Goal: Transaction & Acquisition: Purchase product/service

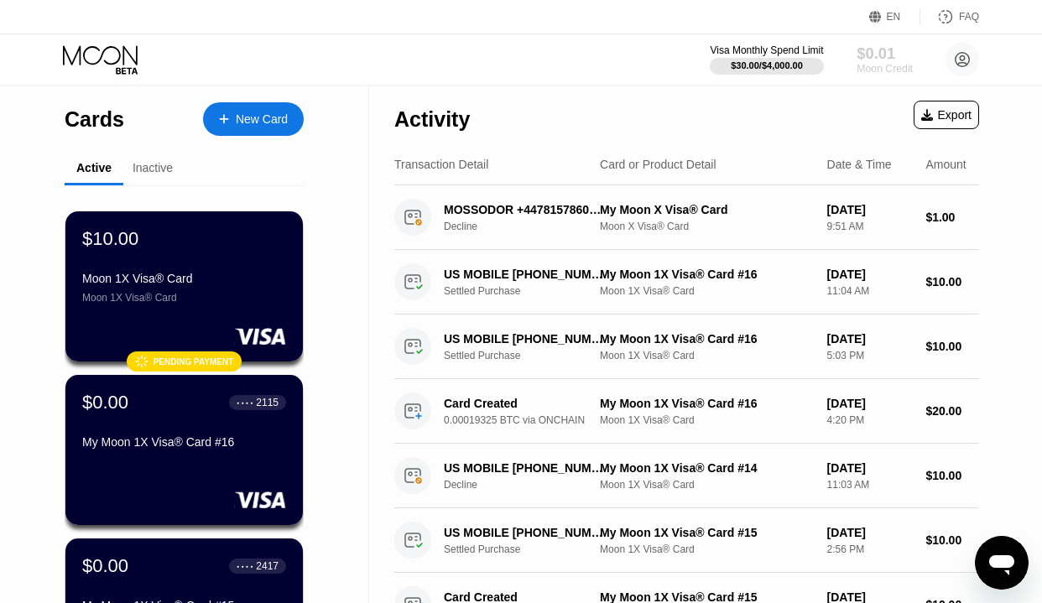
click at [883, 70] on div "Moon Credit" at bounding box center [884, 69] width 56 height 12
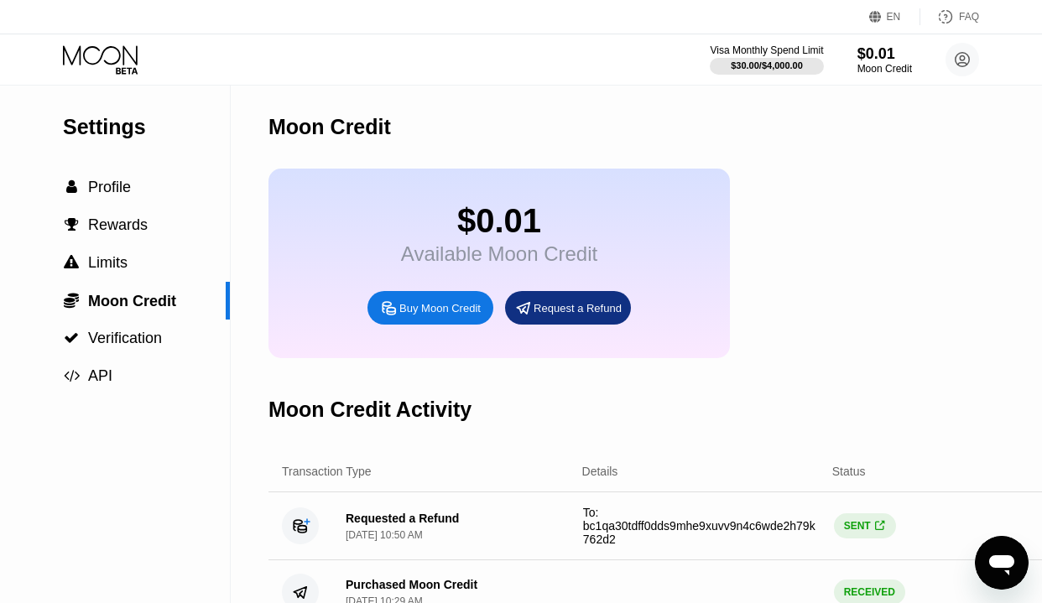
click at [84, 51] on icon at bounding box center [100, 54] width 75 height 19
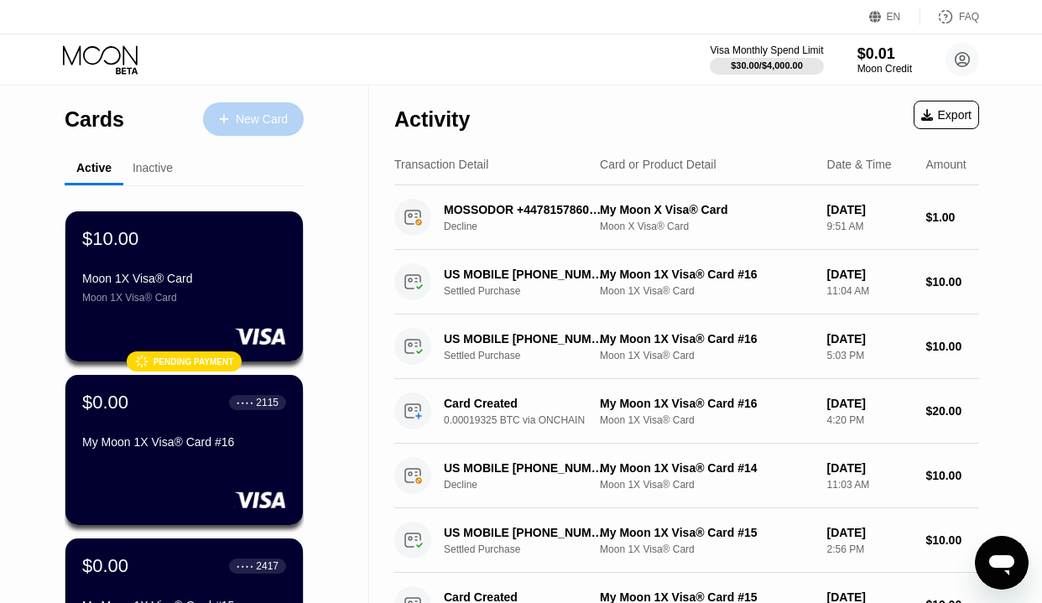
click at [254, 116] on div "New Card" at bounding box center [262, 119] width 52 height 14
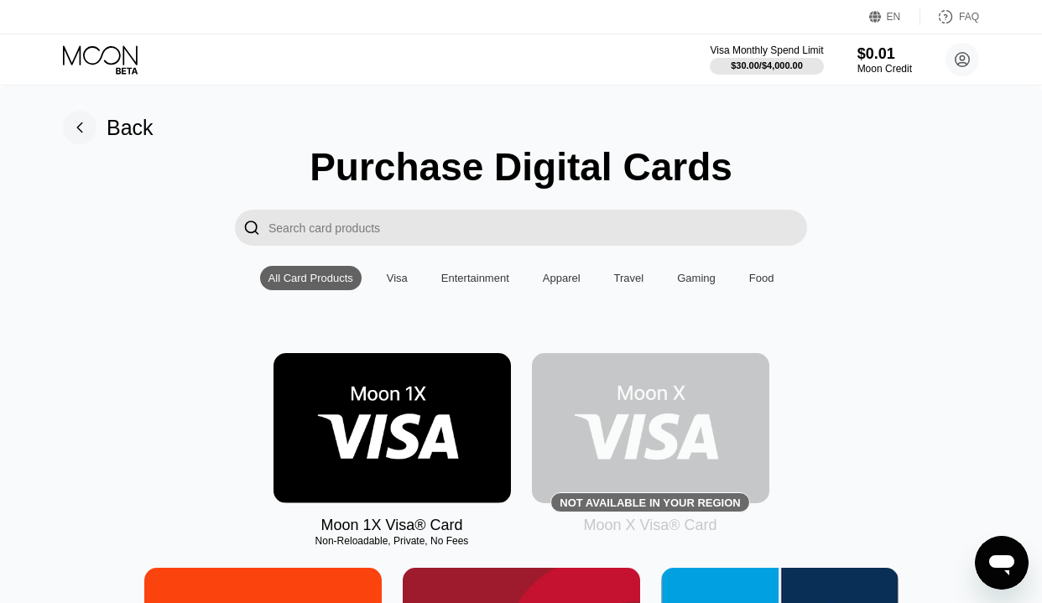
click at [412, 438] on img at bounding box center [391, 428] width 237 height 150
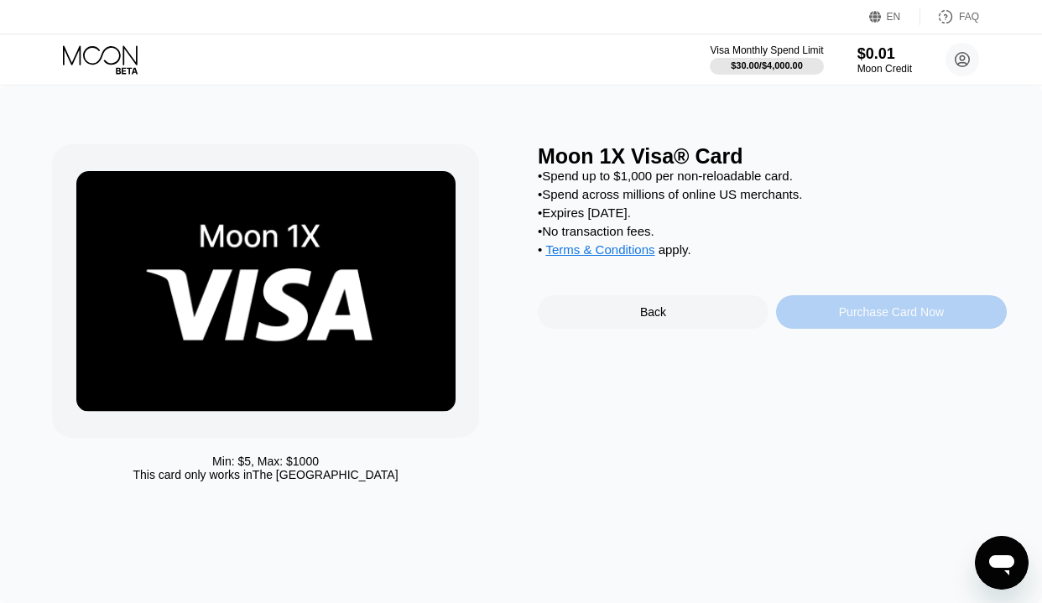
click at [871, 303] on div "Purchase Card Now" at bounding box center [891, 312] width 231 height 34
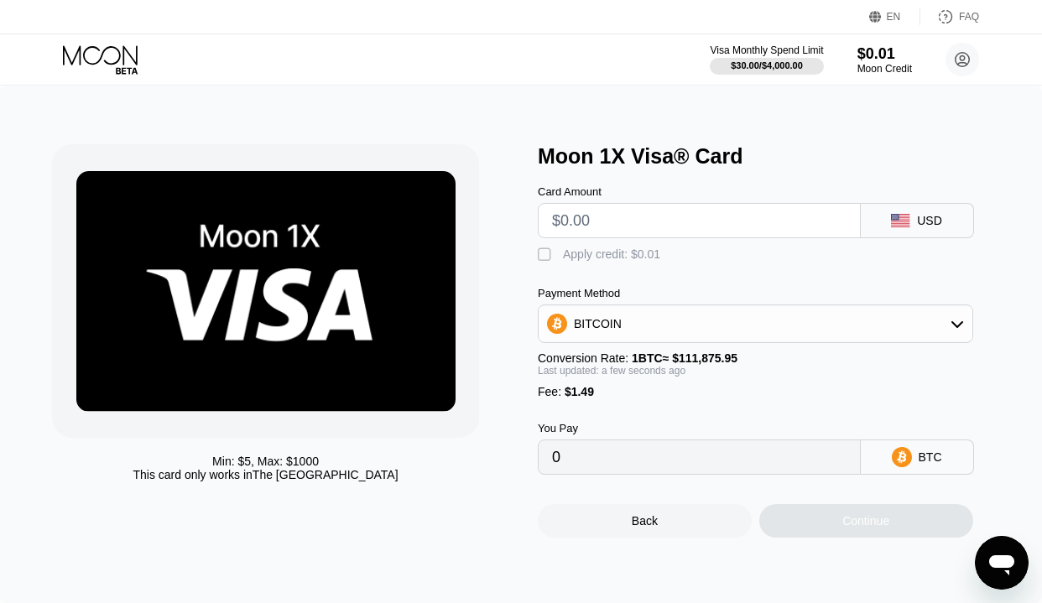
click at [657, 222] on input "text" at bounding box center [699, 221] width 294 height 34
type input "$2"
type input "0.00003120"
type input "$20"
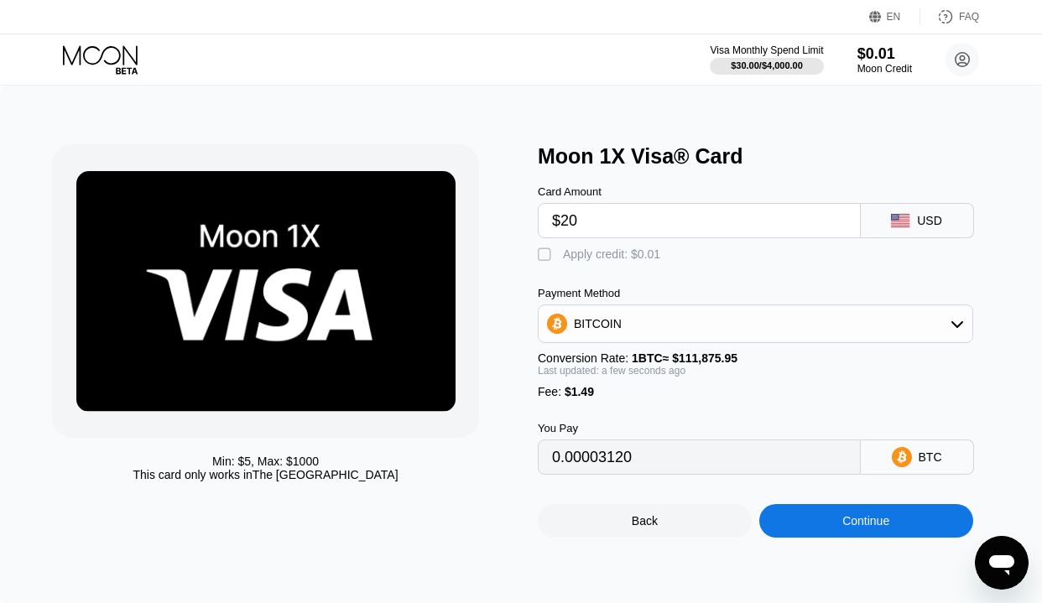
type input "0.00019209"
type input "$20"
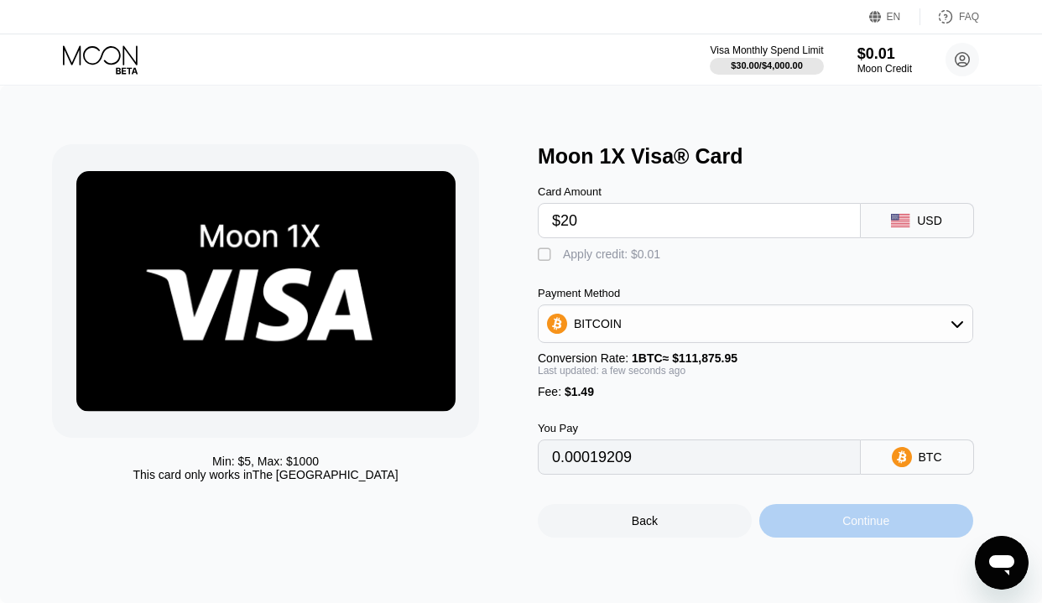
click at [844, 514] on div "Continue" at bounding box center [866, 521] width 214 height 34
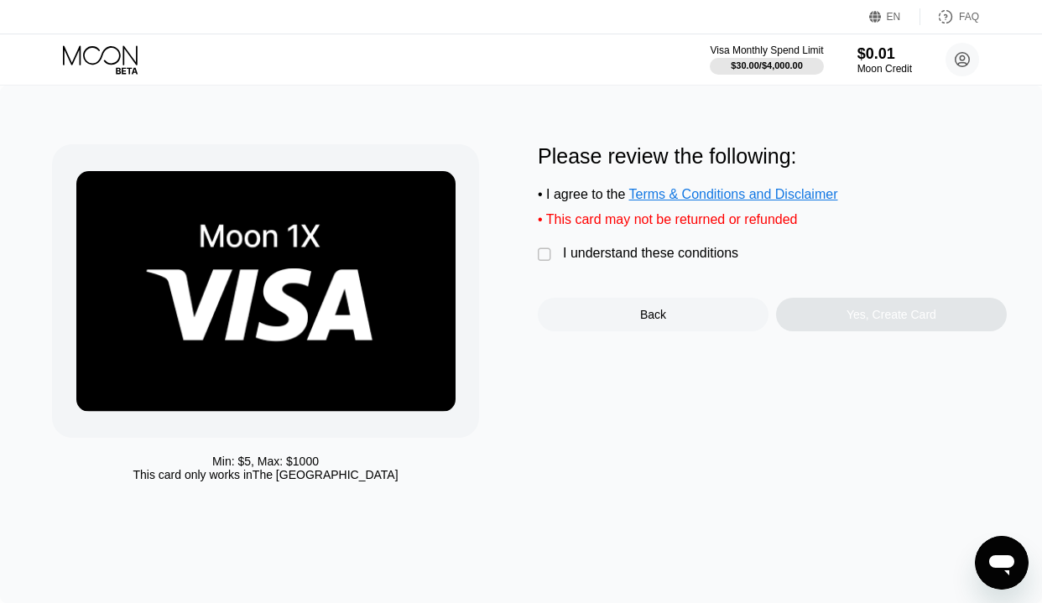
click at [548, 257] on div "" at bounding box center [546, 255] width 17 height 17
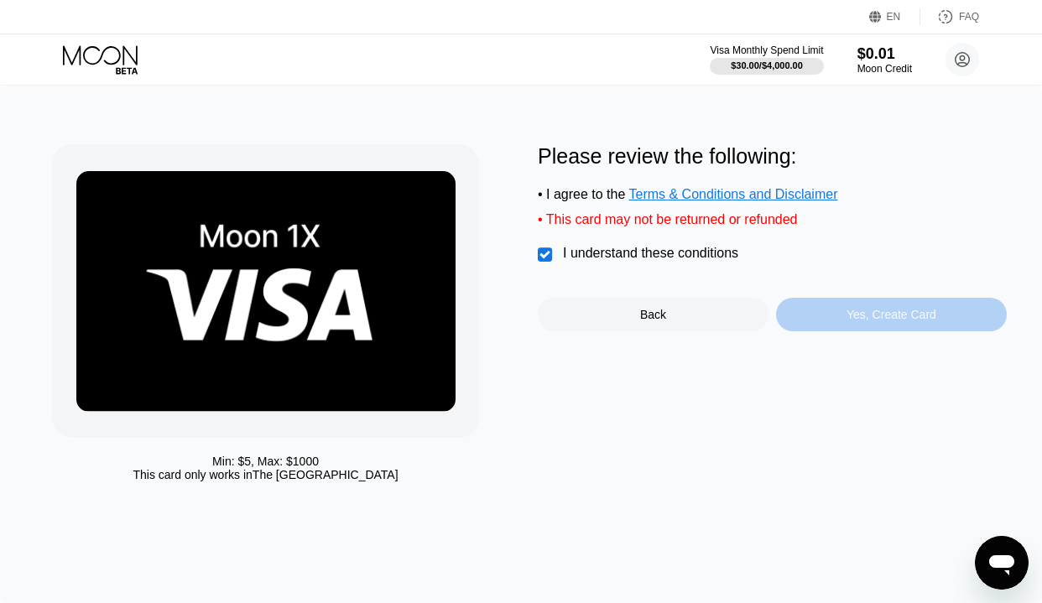
click at [900, 324] on div "Yes, Create Card" at bounding box center [891, 315] width 231 height 34
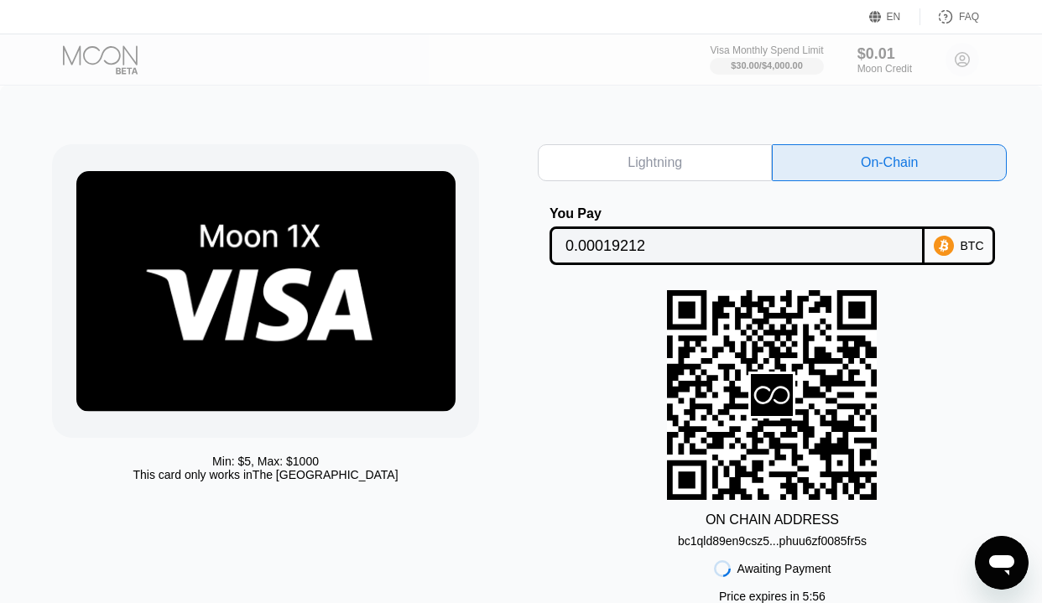
click at [124, 61] on div at bounding box center [114, 59] width 103 height 29
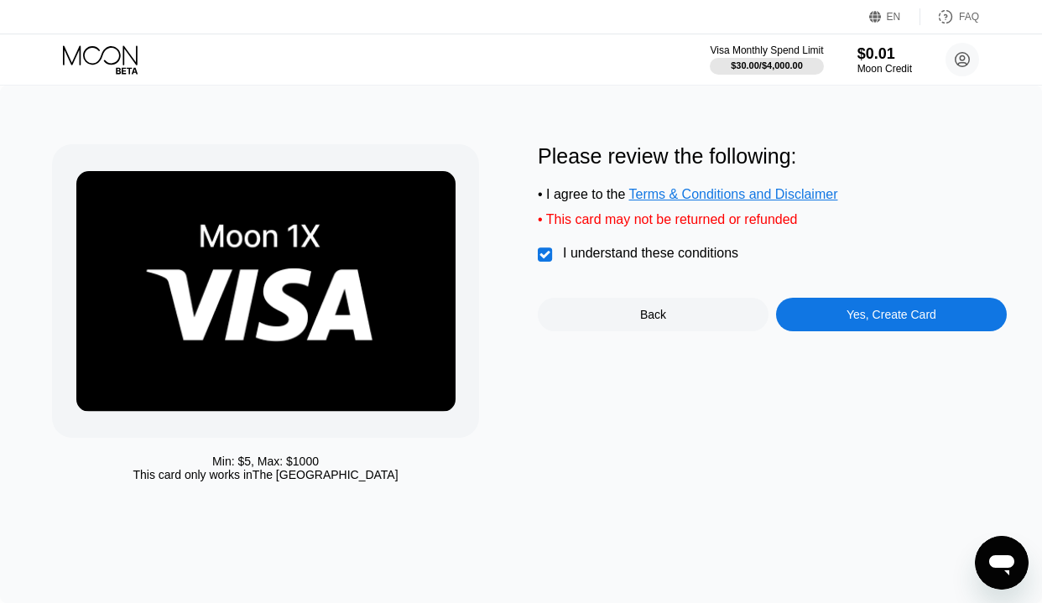
click at [102, 58] on icon at bounding box center [102, 59] width 78 height 29
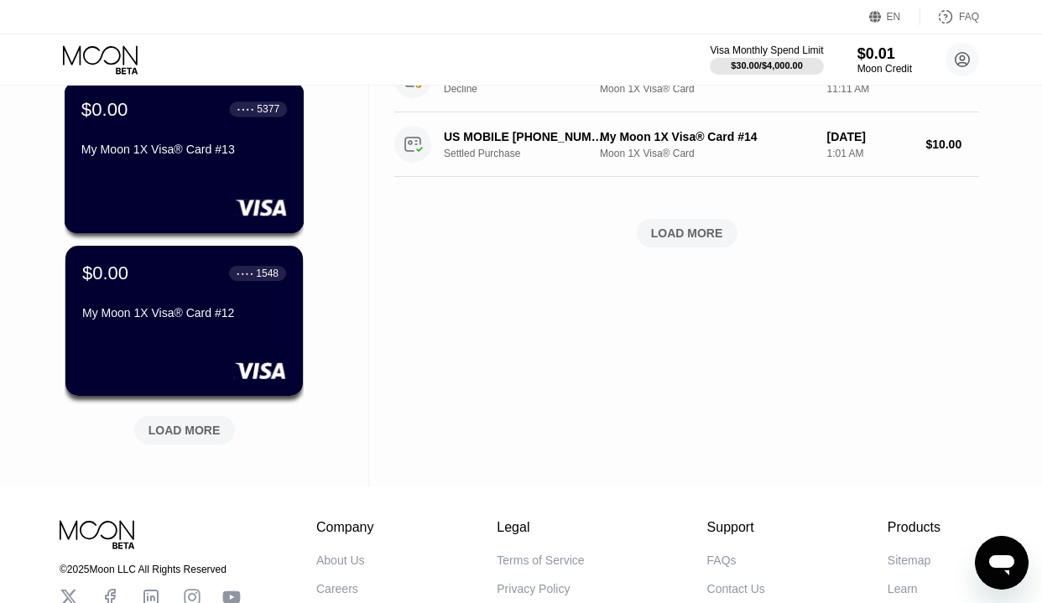
scroll to position [784, 0]
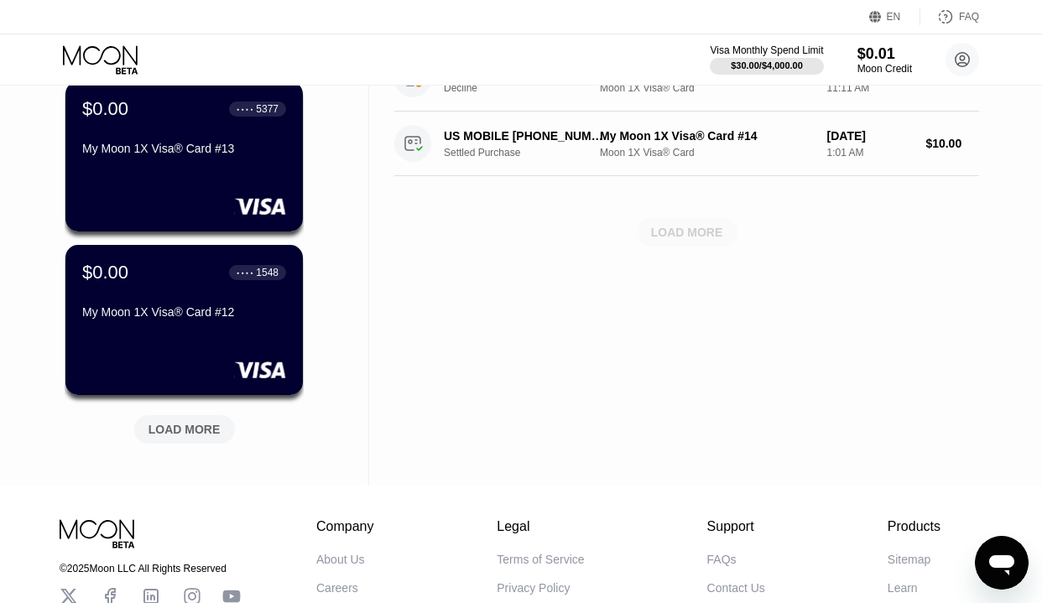
click at [699, 226] on div "LOAD MORE" at bounding box center [687, 232] width 72 height 15
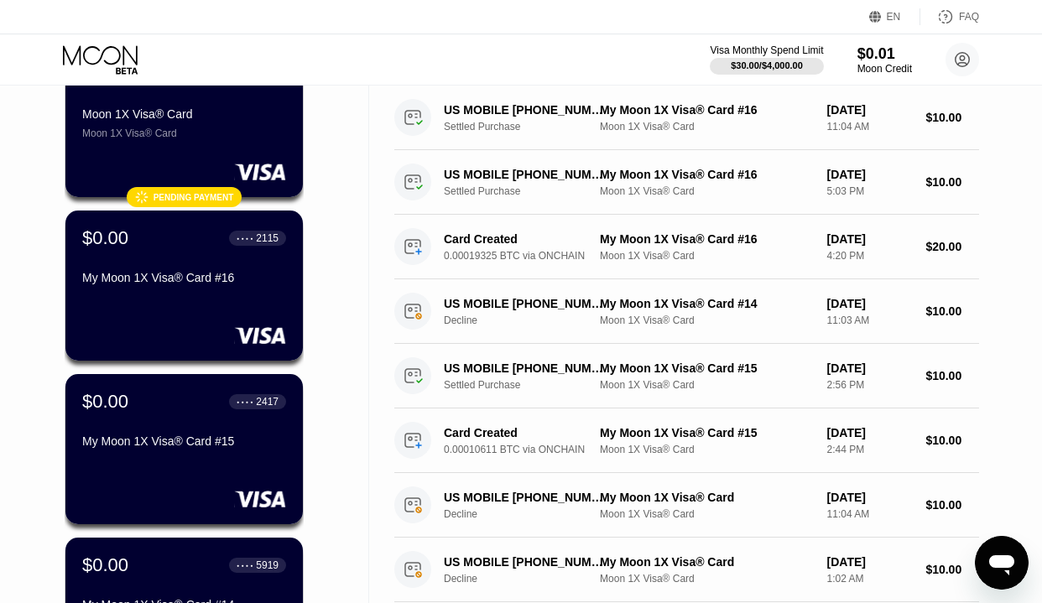
scroll to position [0, 0]
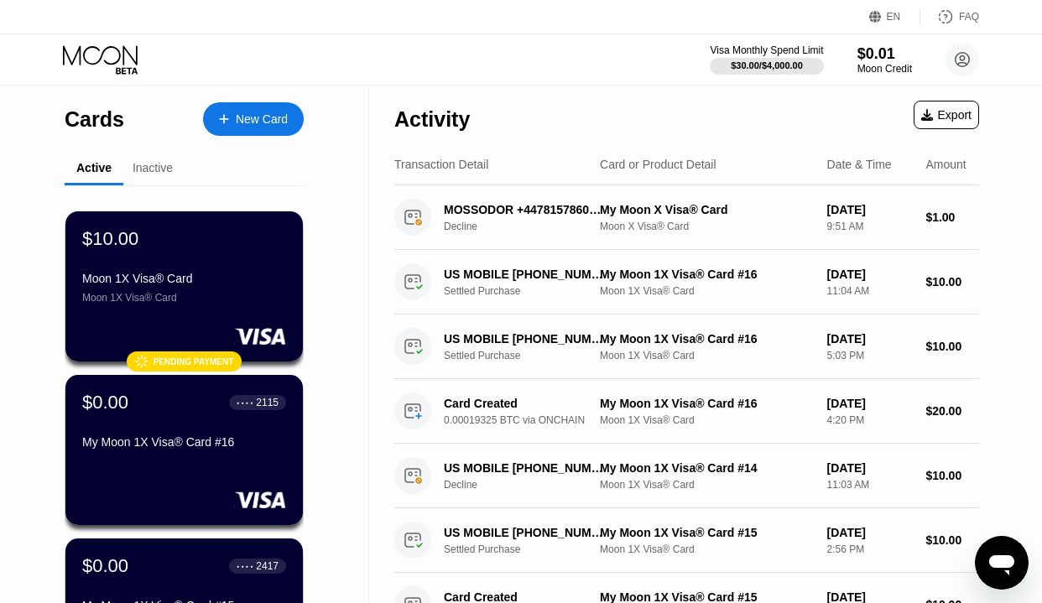
click at [164, 176] on div "Inactive" at bounding box center [152, 169] width 59 height 33
click at [158, 158] on div "Inactive" at bounding box center [152, 169] width 59 height 33
click at [158, 169] on div "Inactive" at bounding box center [152, 167] width 40 height 13
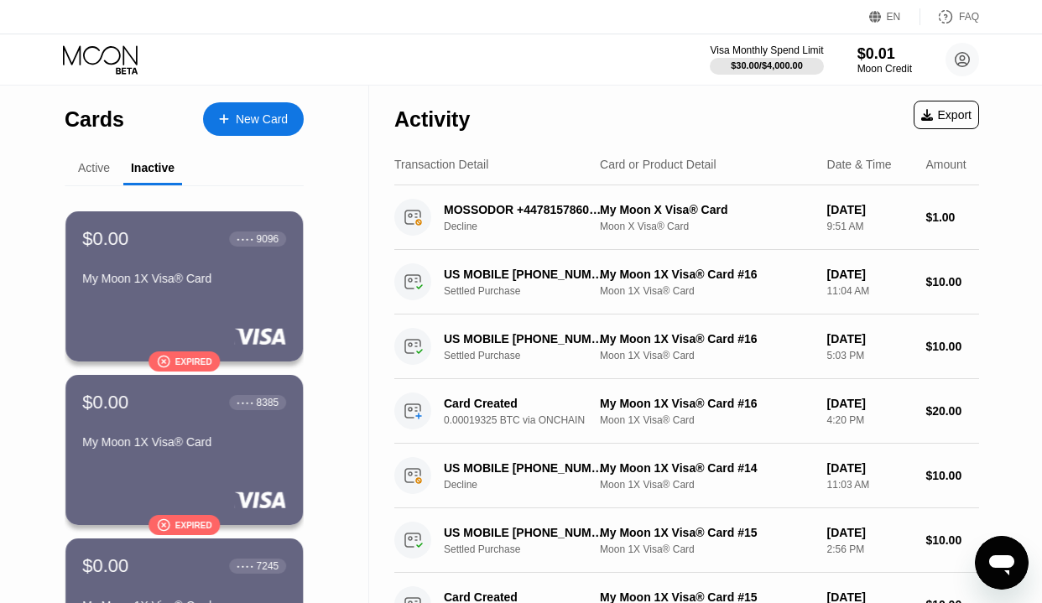
drag, startPoint x: 105, startPoint y: 169, endPoint x: 221, endPoint y: 368, distance: 230.4
click at [105, 169] on div "Active" at bounding box center [94, 167] width 32 height 13
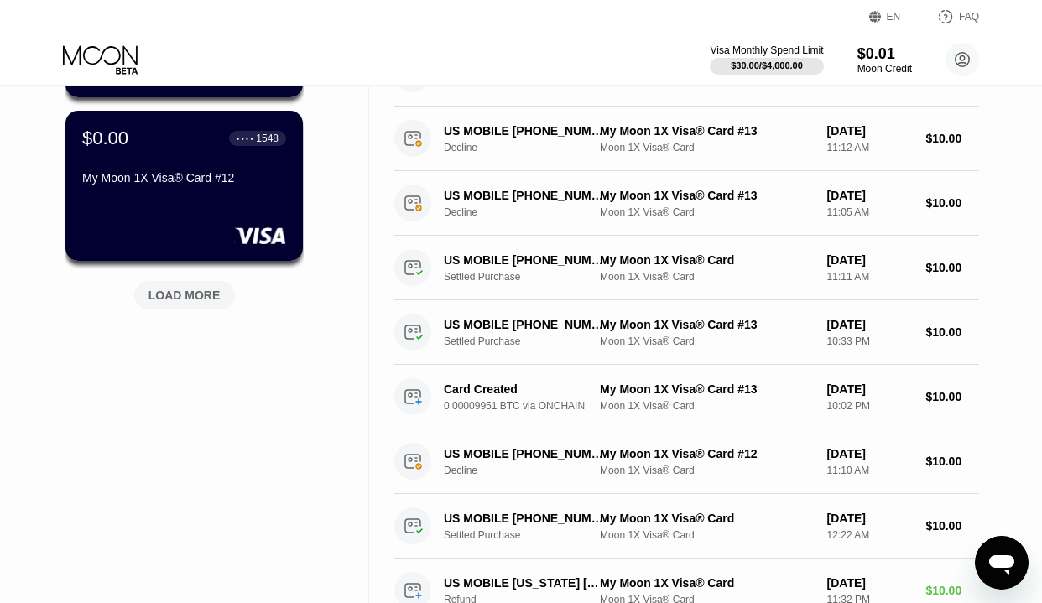
scroll to position [924, 0]
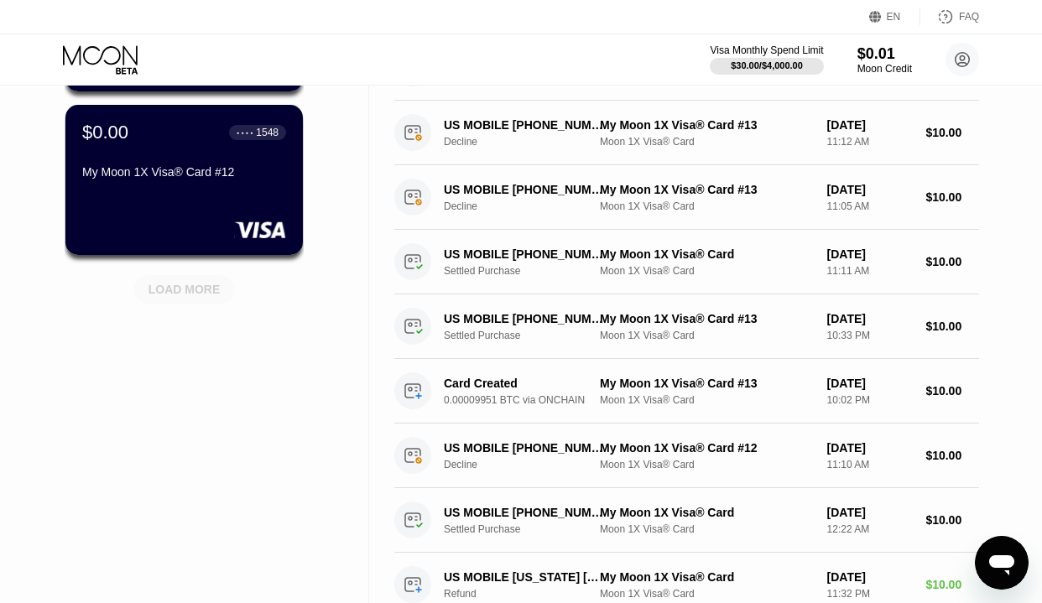
click at [189, 294] on div "LOAD MORE" at bounding box center [184, 289] width 72 height 15
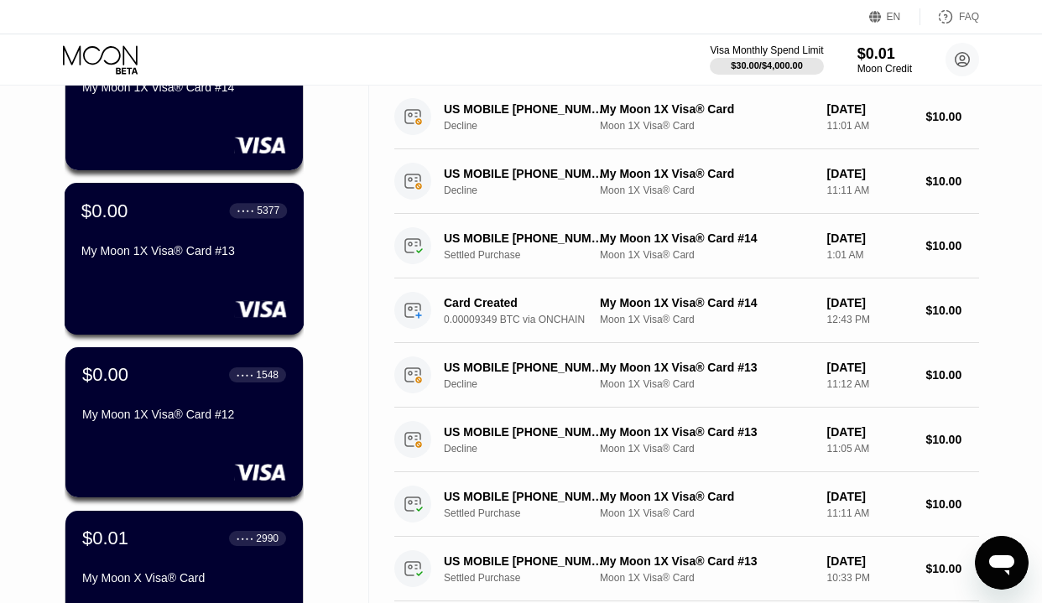
scroll to position [740, 0]
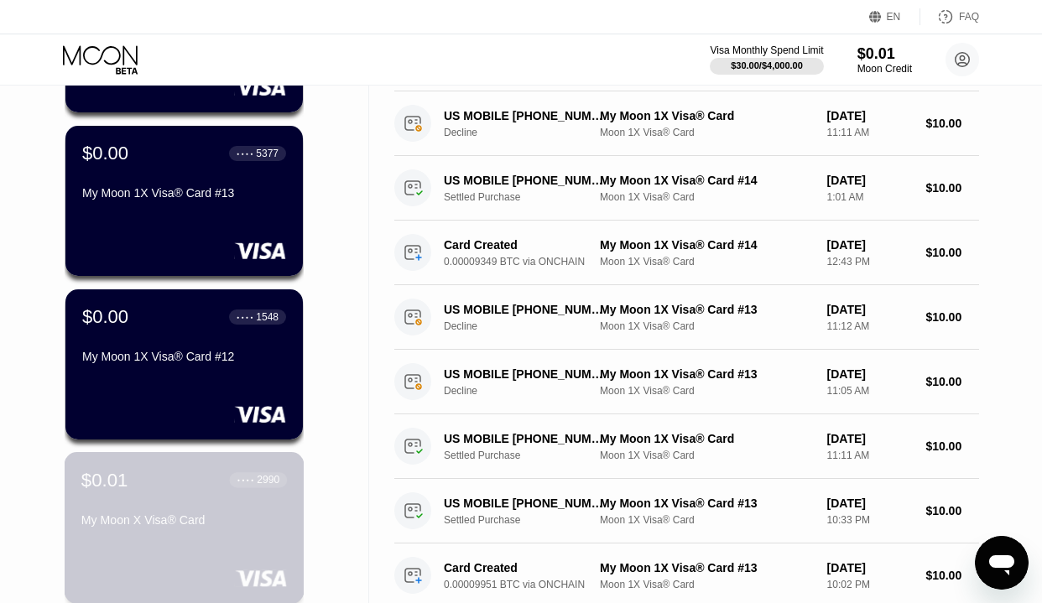
click at [231, 505] on div "$0.01 ● ● ● ● 2990 My Moon X Visa® Card" at bounding box center [183, 501] width 205 height 65
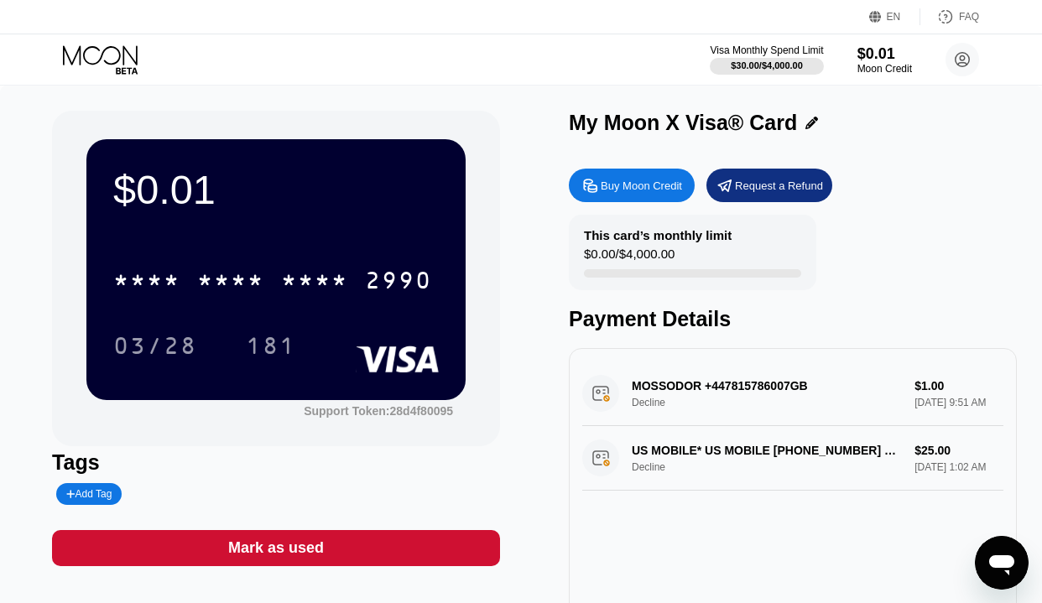
click at [117, 60] on icon at bounding box center [100, 54] width 75 height 19
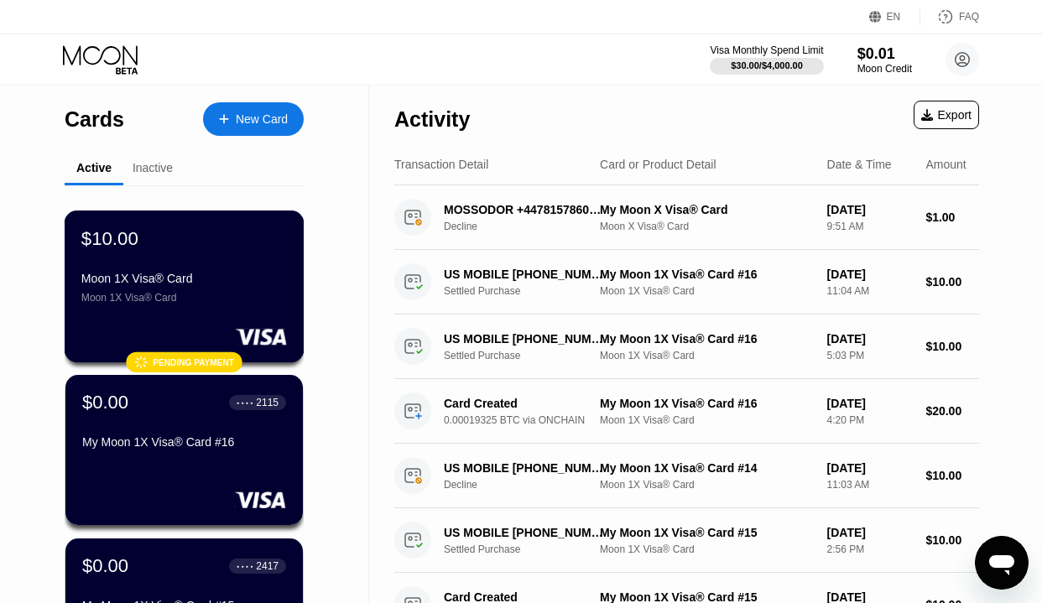
click at [199, 265] on div "$10.00 Moon 1X Visa® Card Moon 1X Visa® Card" at bounding box center [183, 265] width 205 height 76
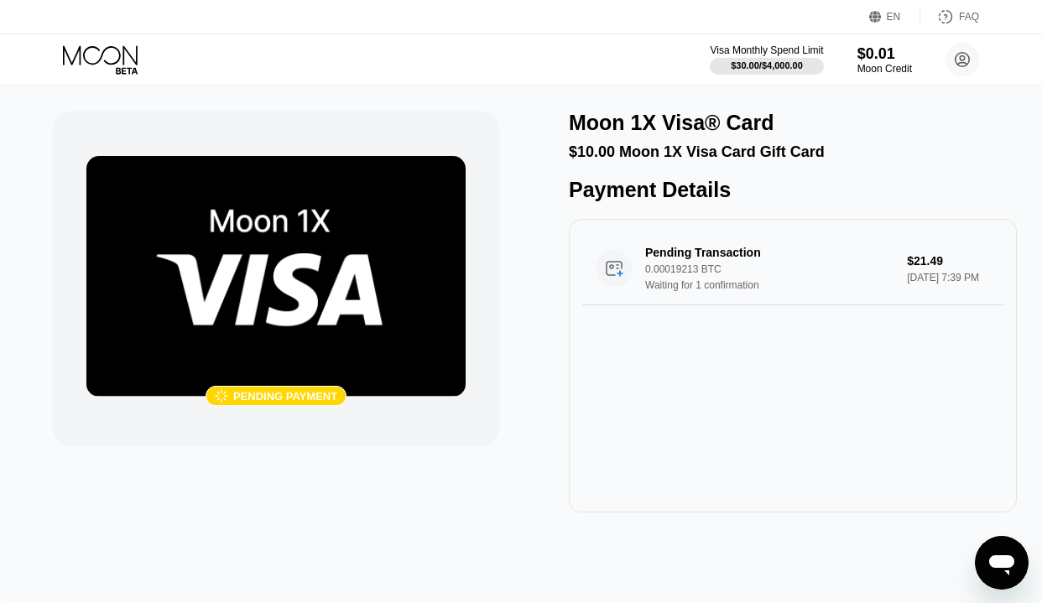
click at [93, 50] on icon at bounding box center [102, 59] width 78 height 29
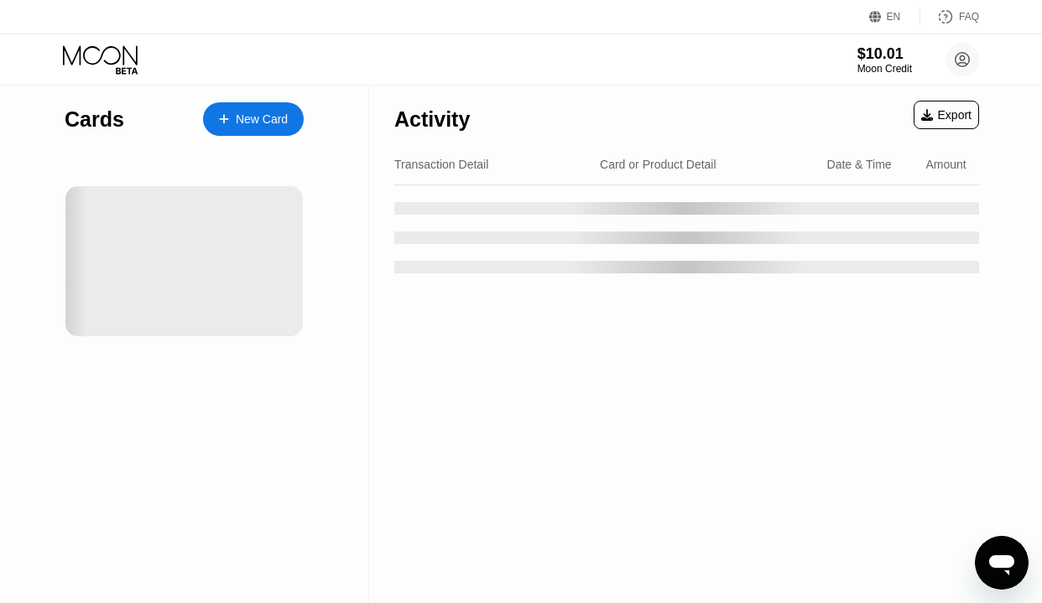
click at [288, 111] on div "New Card" at bounding box center [253, 119] width 101 height 34
